Goal: Task Accomplishment & Management: Use online tool/utility

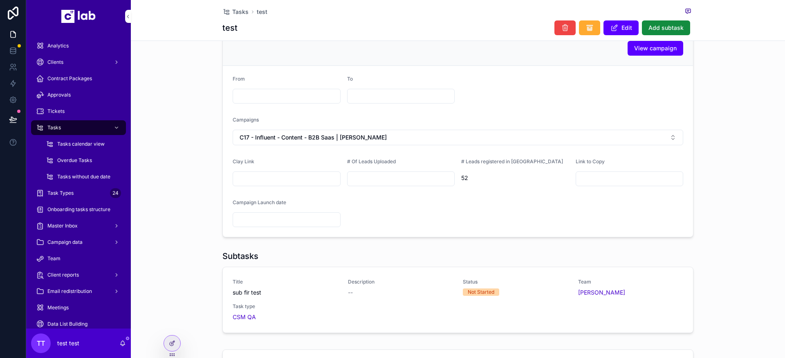
scroll to position [254, 0]
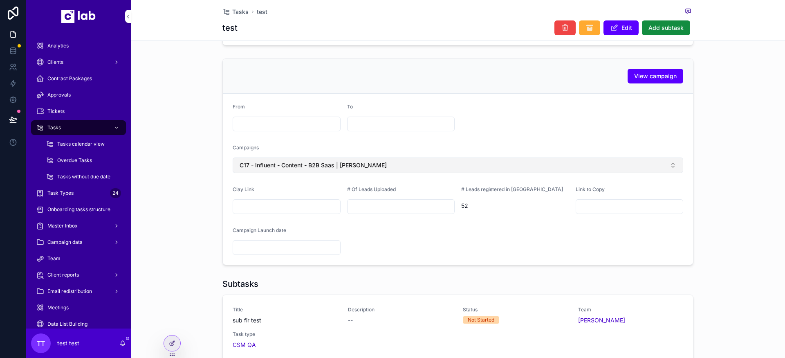
click at [442, 172] on button "C17 - Influent - Content - B2B Saas | [PERSON_NAME]" at bounding box center [458, 165] width 450 height 16
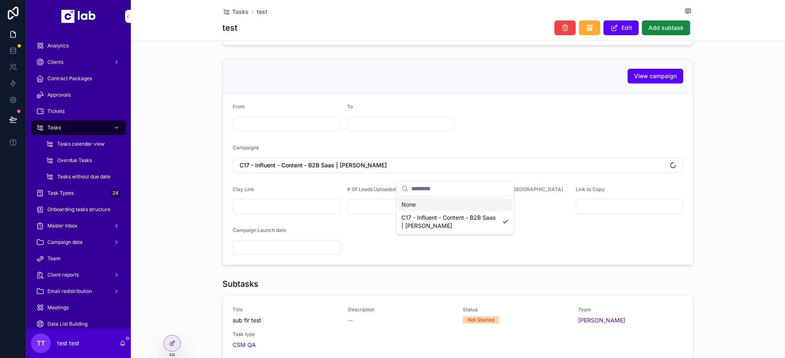
click at [437, 201] on div "None" at bounding box center [455, 204] width 114 height 13
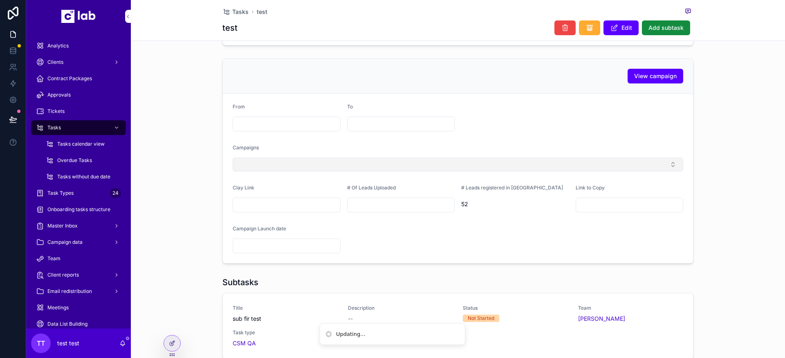
click at [429, 169] on button "Select Button" at bounding box center [458, 164] width 450 height 14
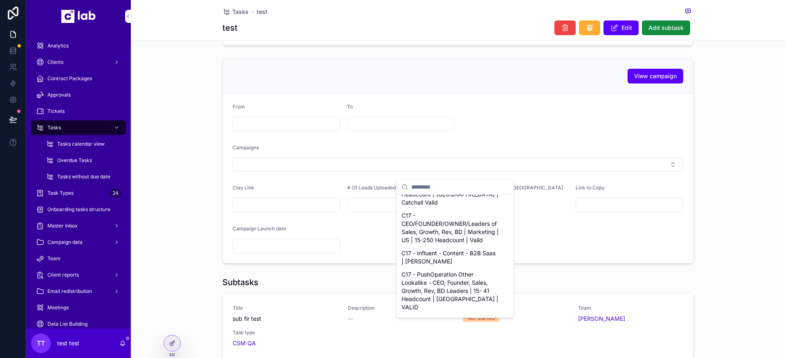
scroll to position [260, 0]
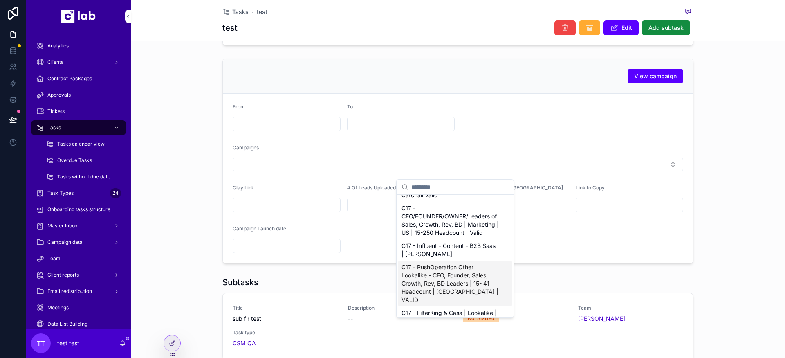
click at [435, 280] on span "C17 - PushOperation Other Lookalike - CEO, Founder, Sales, Growth, Rev, BD Lead…" at bounding box center [449, 283] width 97 height 41
